Goal: Information Seeking & Learning: Learn about a topic

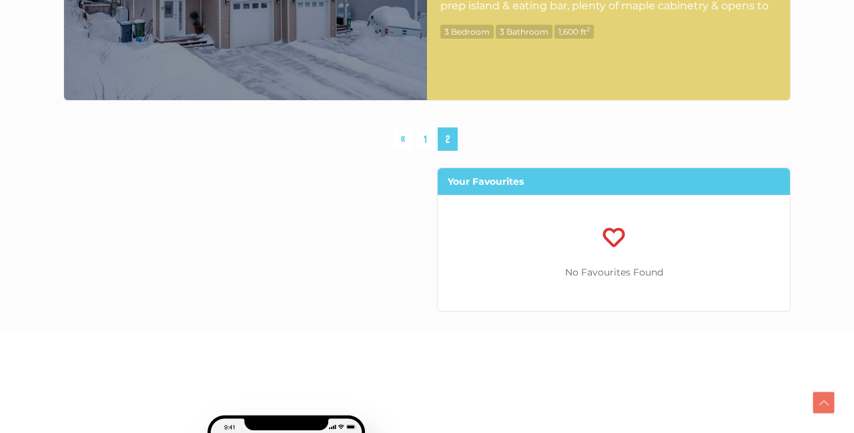
scroll to position [6401, 0]
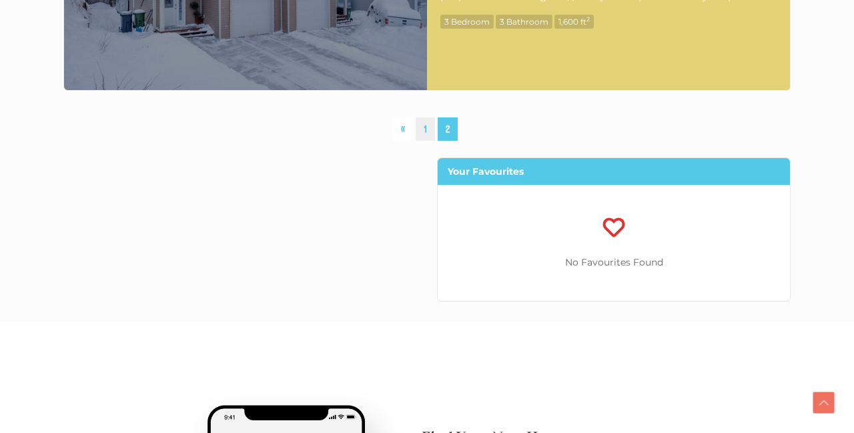
click at [425, 130] on link "1" at bounding box center [425, 128] width 19 height 23
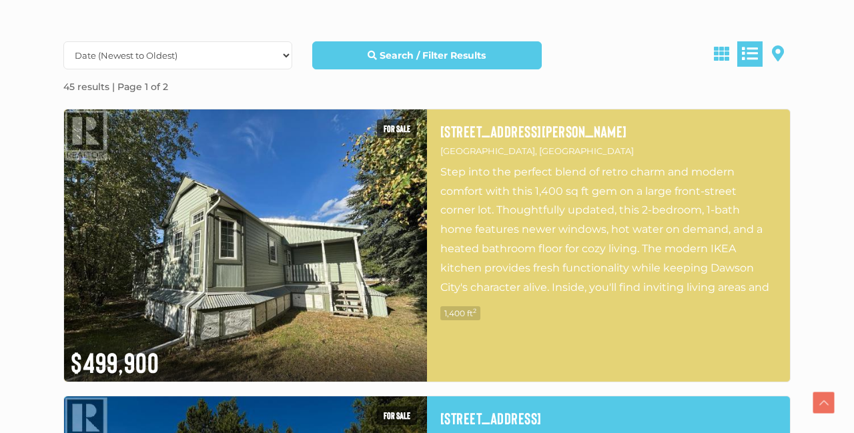
scroll to position [370, 0]
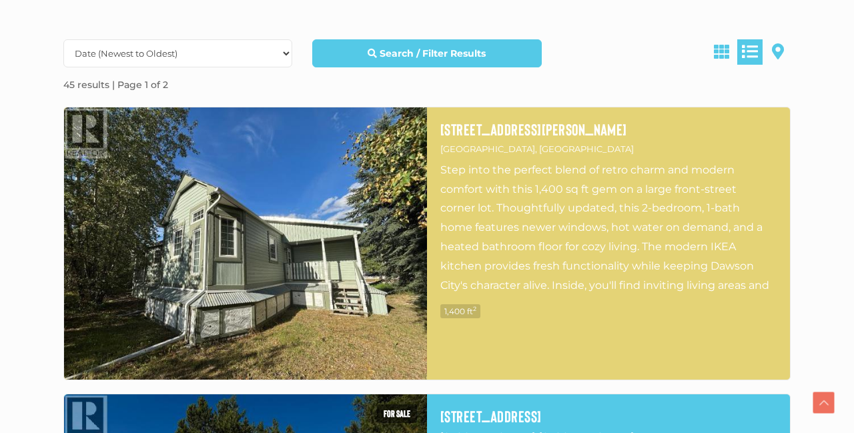
click at [212, 258] on img at bounding box center [245, 243] width 363 height 272
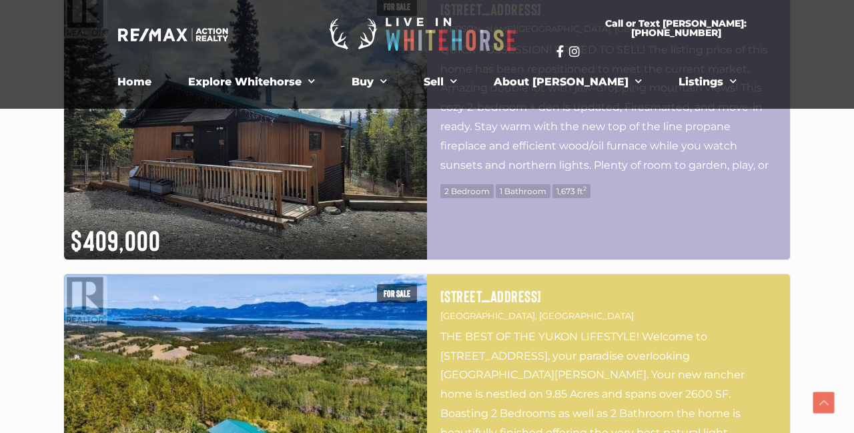
scroll to position [5407, 0]
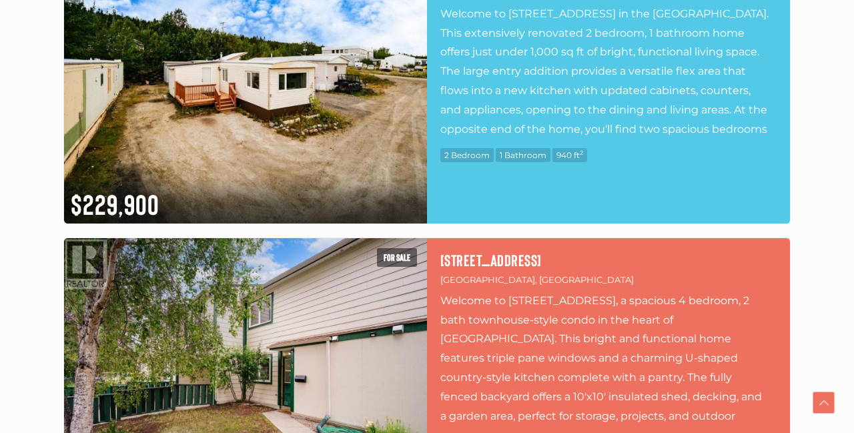
scroll to position [6401, 0]
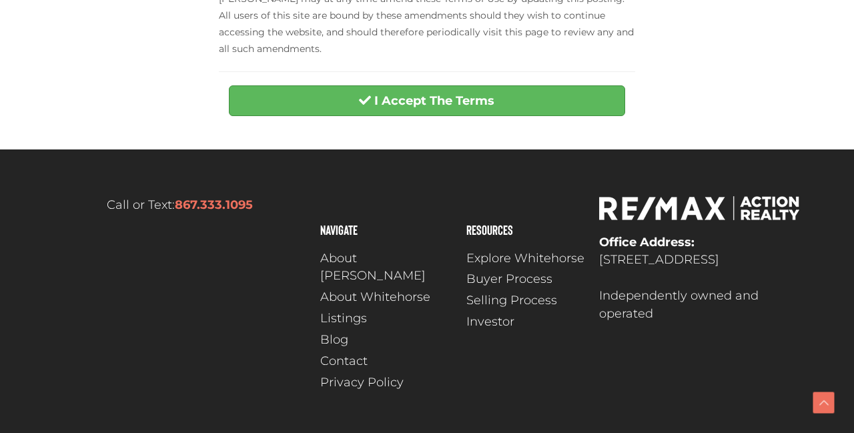
scroll to position [697, 0]
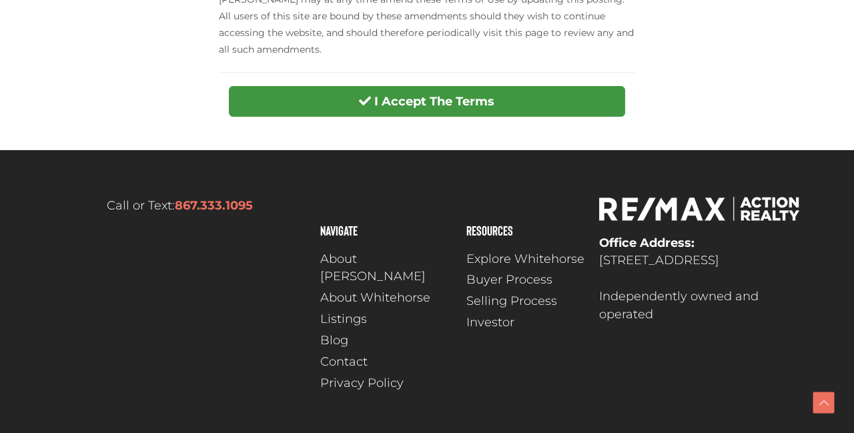
click at [417, 99] on strong "I Accept The Terms" at bounding box center [435, 101] width 120 height 15
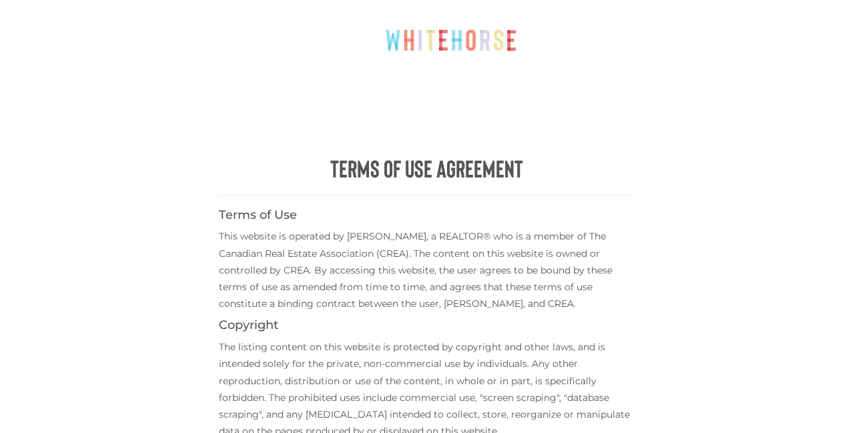
scroll to position [0, 0]
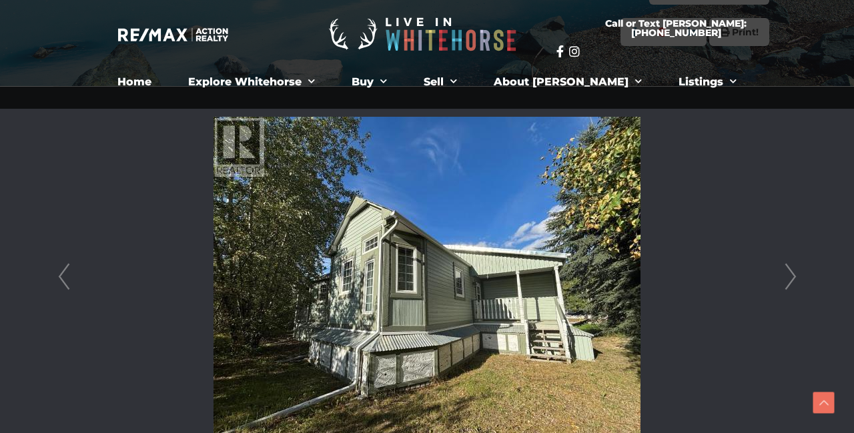
scroll to position [295, 0]
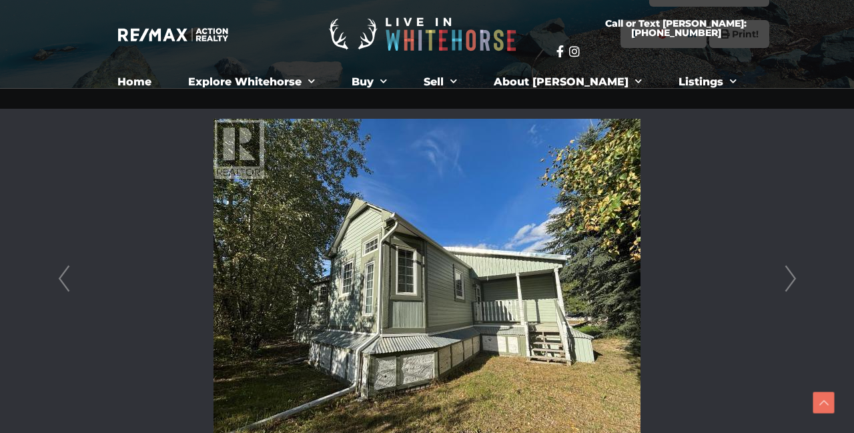
click at [788, 275] on link "Next" at bounding box center [791, 279] width 20 height 381
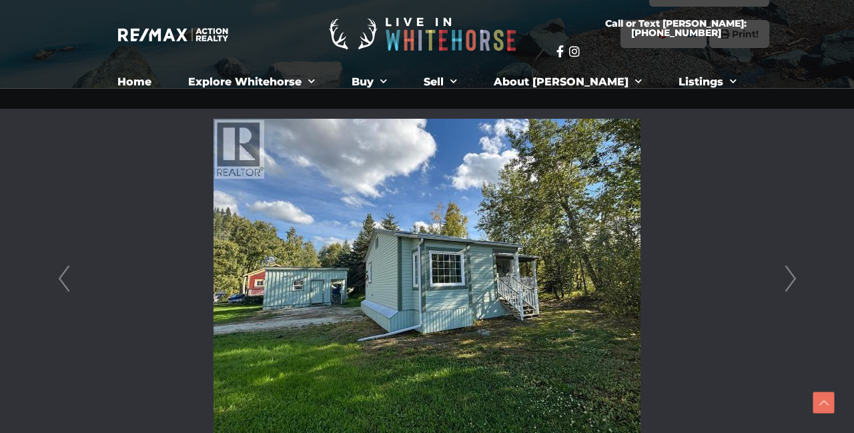
click at [788, 276] on link "Next" at bounding box center [791, 279] width 20 height 381
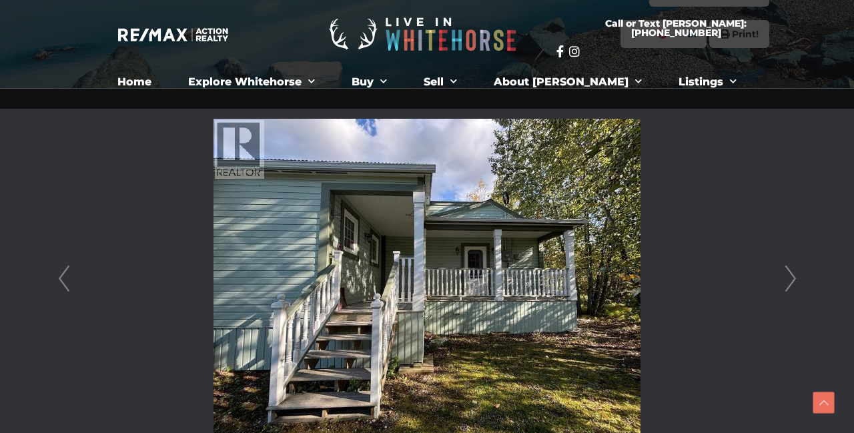
click at [794, 276] on link "Next" at bounding box center [791, 279] width 20 height 381
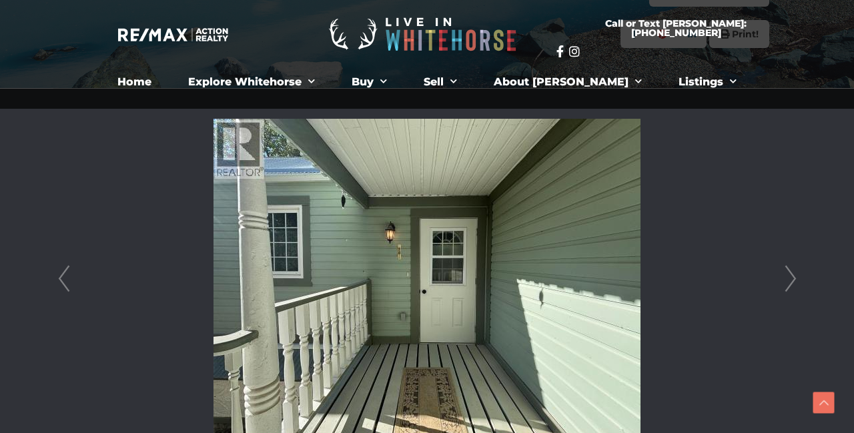
click at [794, 276] on link "Next" at bounding box center [791, 279] width 20 height 381
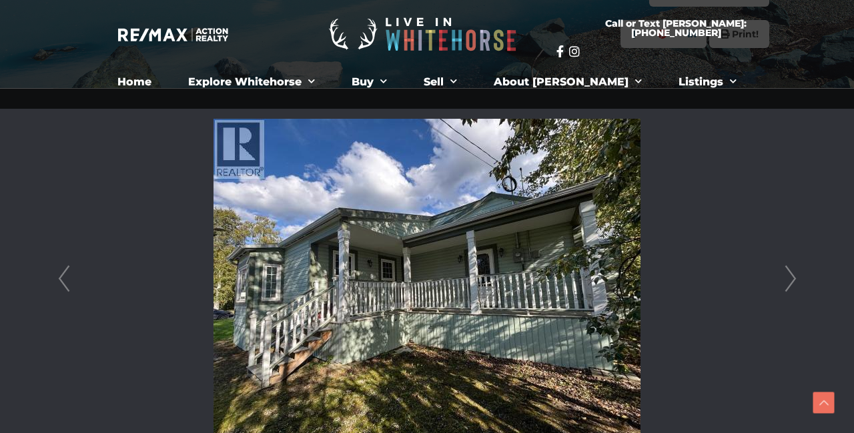
click at [794, 276] on link "Next" at bounding box center [791, 279] width 20 height 381
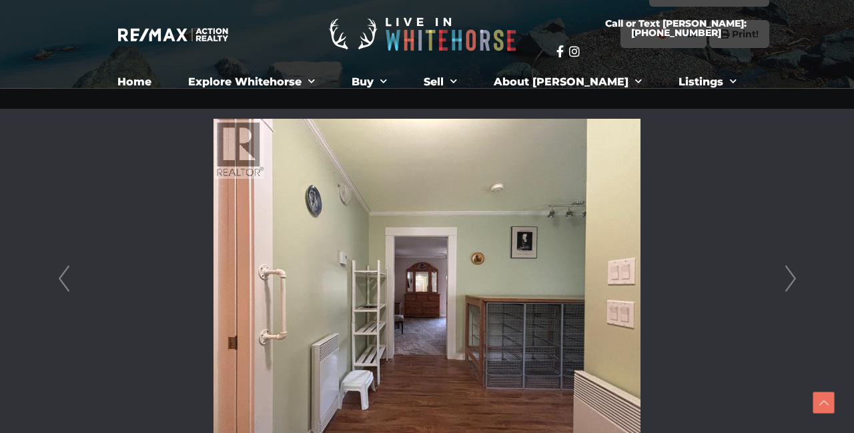
click at [794, 277] on link "Next" at bounding box center [791, 279] width 20 height 381
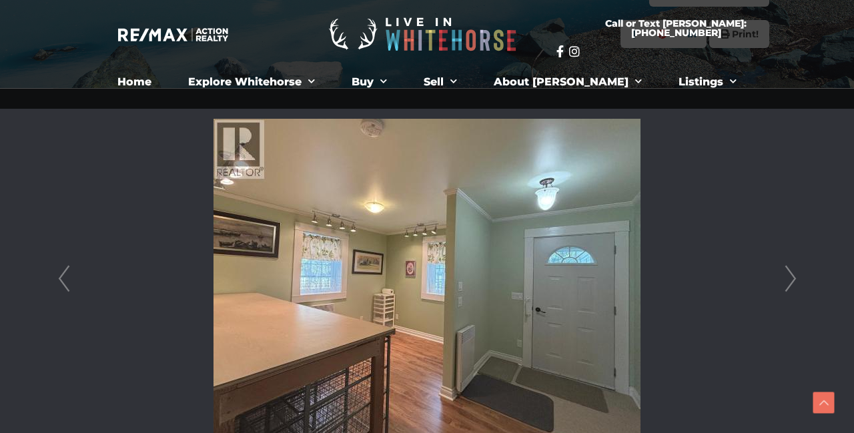
click at [795, 279] on link "Next" at bounding box center [791, 279] width 20 height 381
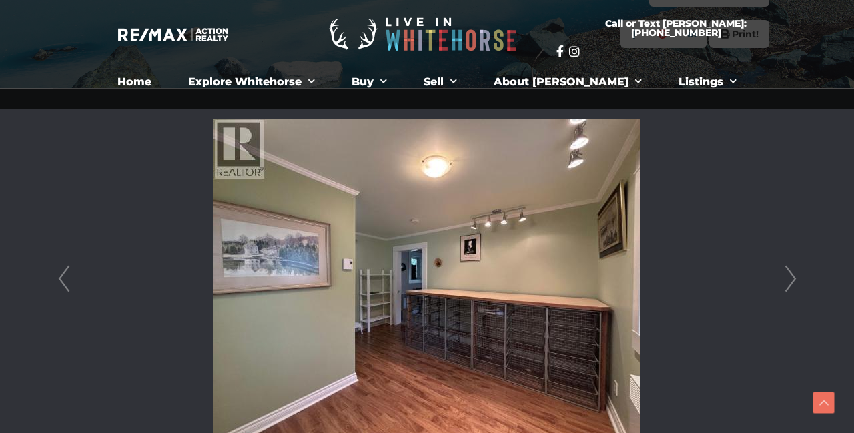
click at [793, 278] on link "Next" at bounding box center [791, 279] width 20 height 381
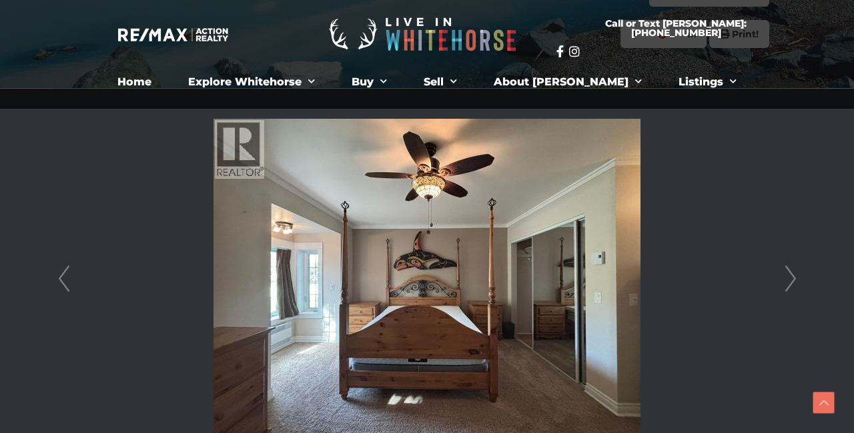
click at [793, 279] on link "Next" at bounding box center [791, 279] width 20 height 381
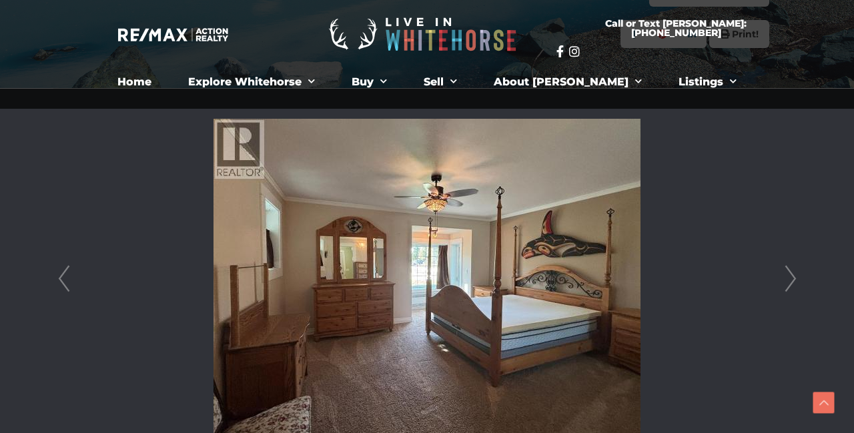
click at [793, 279] on link "Next" at bounding box center [791, 279] width 20 height 381
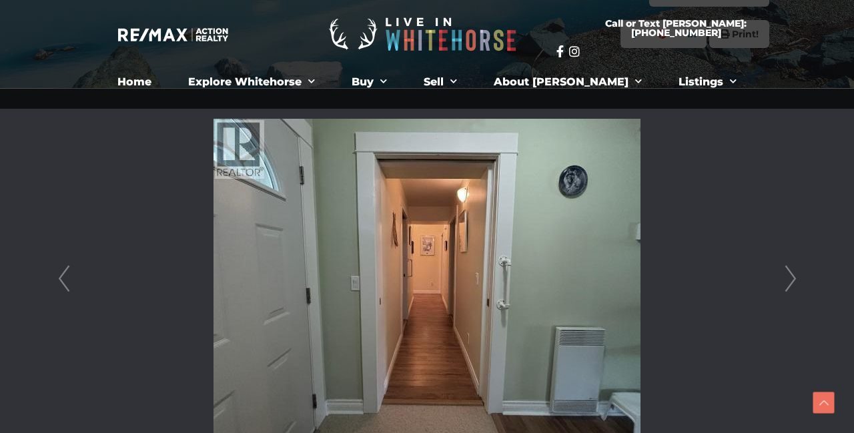
click at [792, 278] on link "Next" at bounding box center [791, 279] width 20 height 381
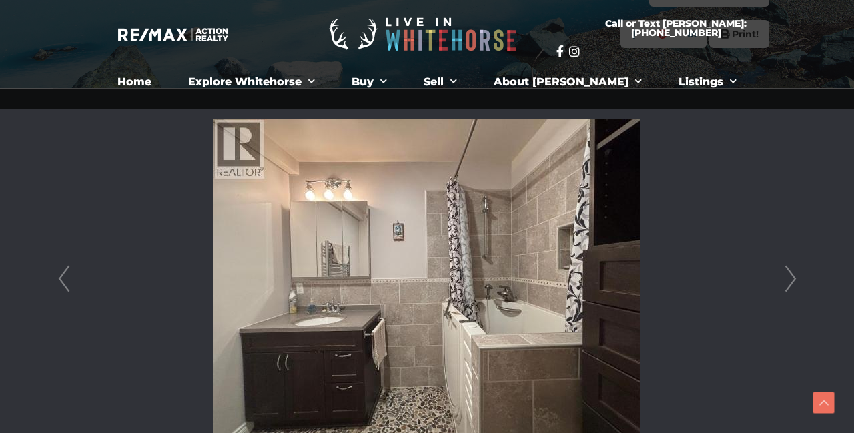
click at [792, 279] on link "Next" at bounding box center [791, 279] width 20 height 381
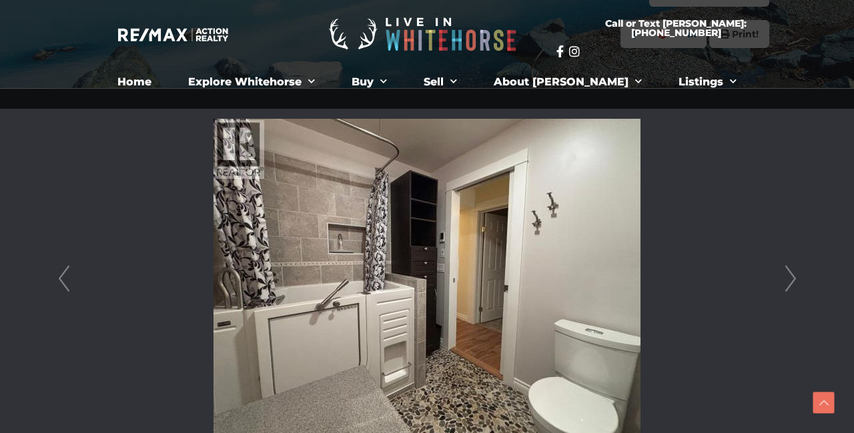
click at [792, 279] on link "Next" at bounding box center [791, 279] width 20 height 381
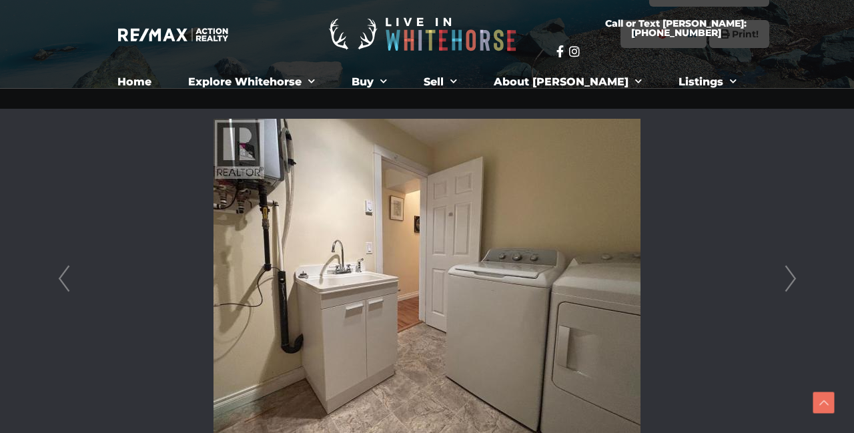
click at [794, 279] on link "Next" at bounding box center [791, 279] width 20 height 381
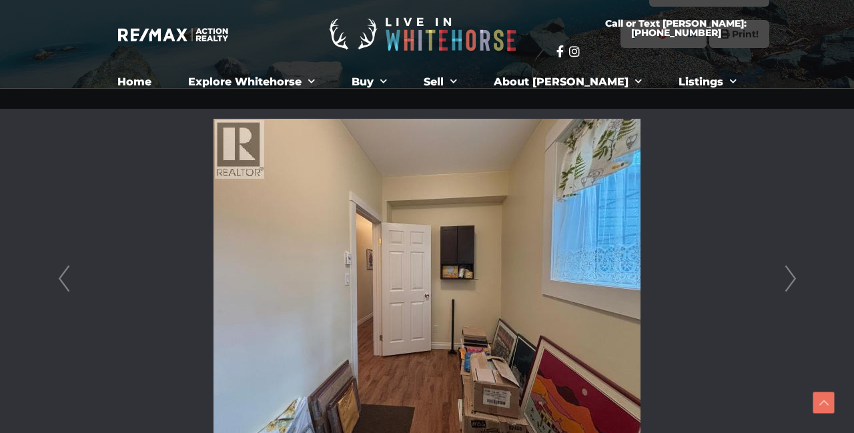
click at [63, 274] on link "Prev" at bounding box center [64, 279] width 20 height 381
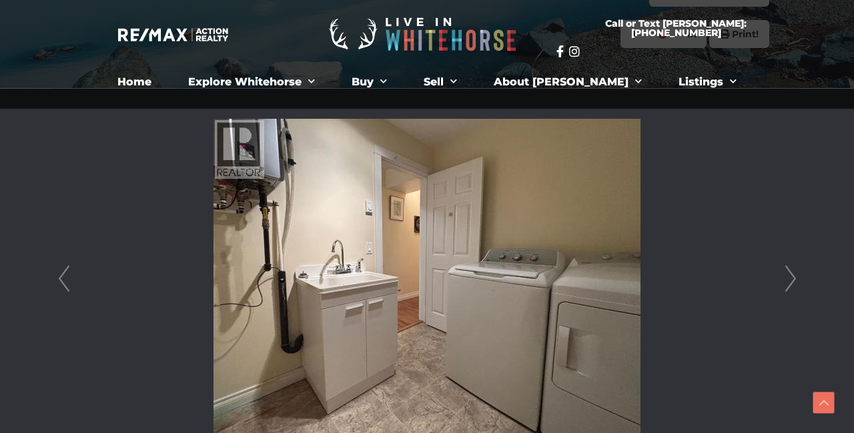
click at [790, 280] on link "Next" at bounding box center [791, 279] width 20 height 381
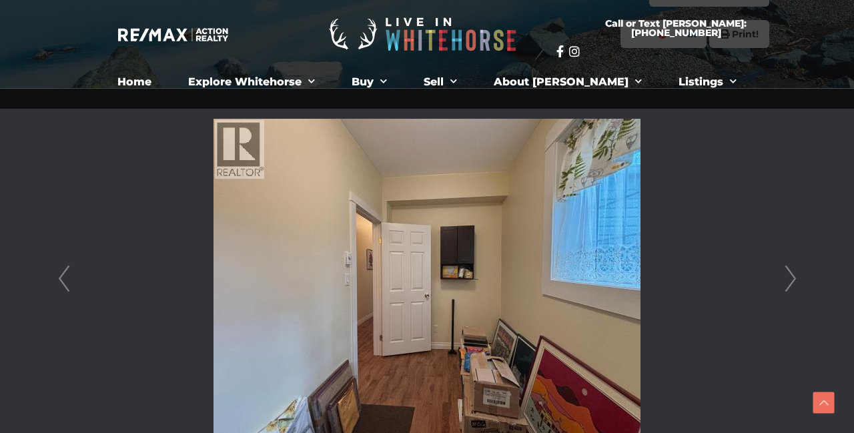
click at [790, 280] on link "Next" at bounding box center [791, 279] width 20 height 381
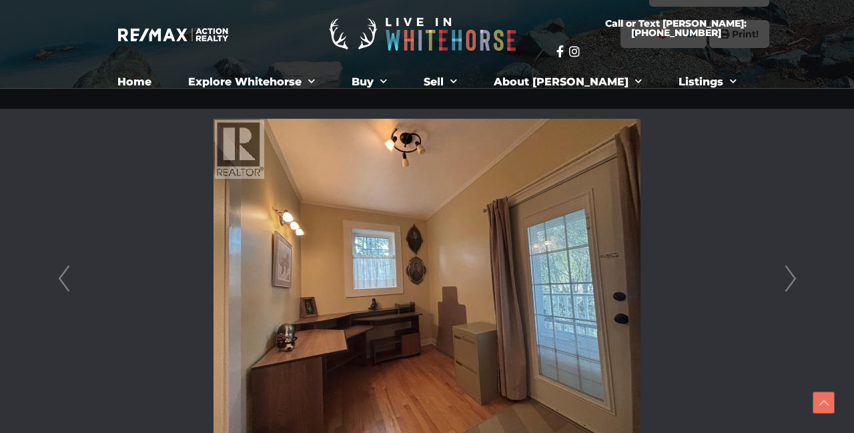
click at [790, 280] on link "Next" at bounding box center [791, 279] width 20 height 381
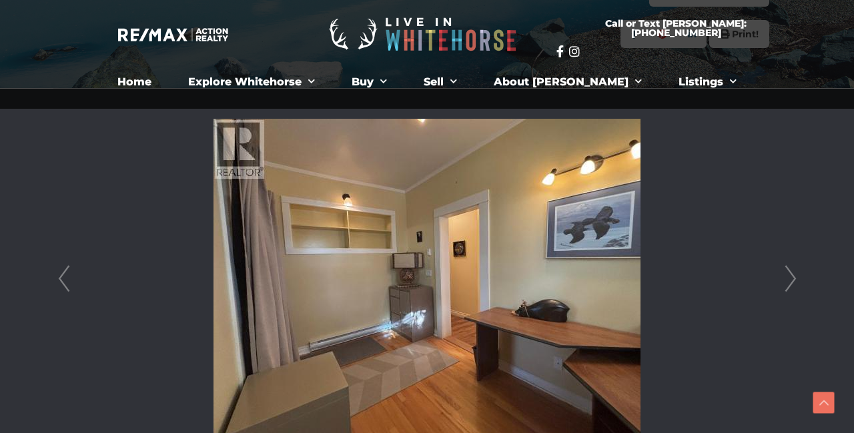
click at [792, 280] on link "Next" at bounding box center [791, 279] width 20 height 381
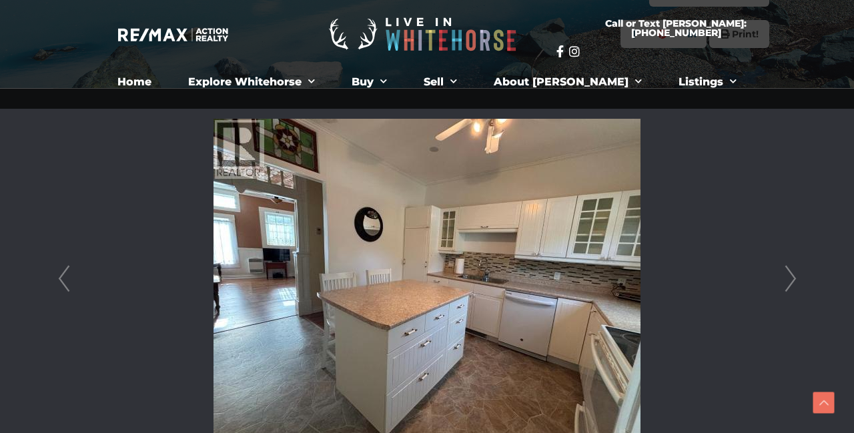
click at [792, 280] on link "Next" at bounding box center [791, 279] width 20 height 381
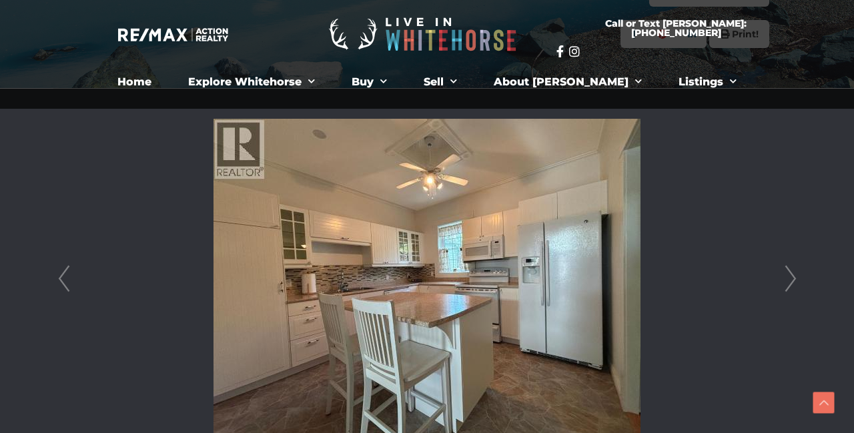
click at [792, 281] on link "Next" at bounding box center [791, 279] width 20 height 381
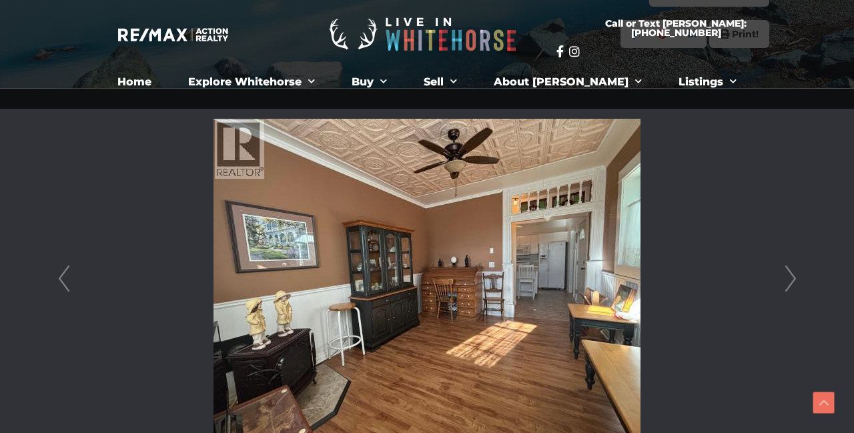
click at [792, 281] on link "Next" at bounding box center [791, 279] width 20 height 381
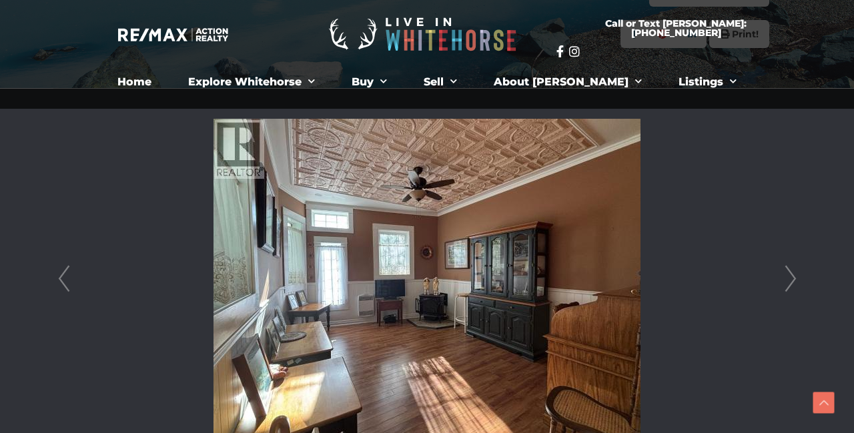
click at [792, 281] on link "Next" at bounding box center [791, 279] width 20 height 381
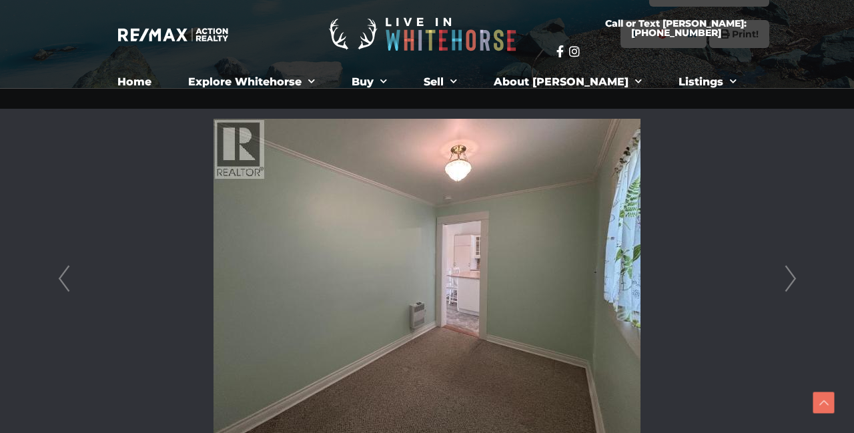
click at [792, 281] on link "Next" at bounding box center [791, 279] width 20 height 381
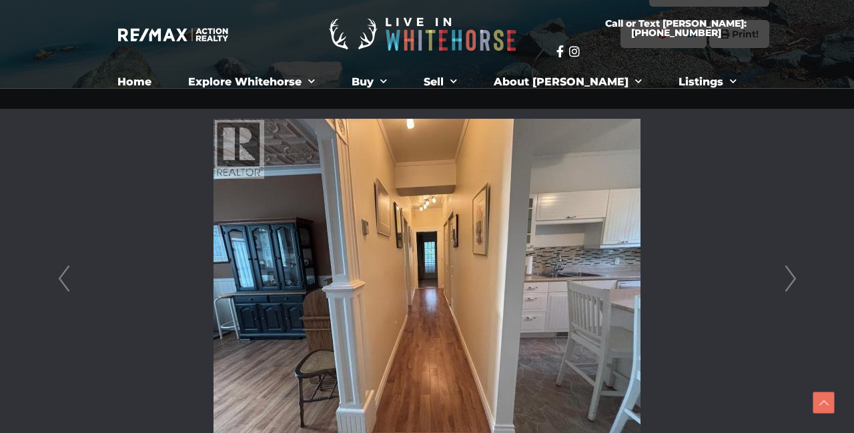
click at [792, 281] on link "Next" at bounding box center [791, 279] width 20 height 381
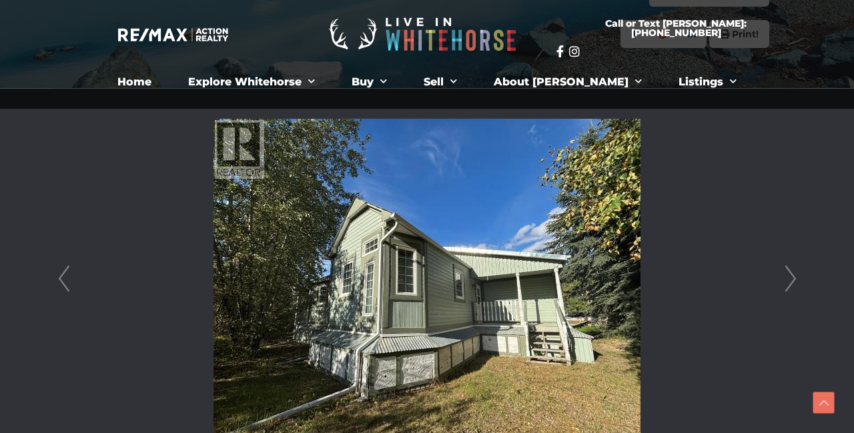
click at [792, 281] on link "Next" at bounding box center [791, 279] width 20 height 381
